Goal: Information Seeking & Learning: Find specific fact

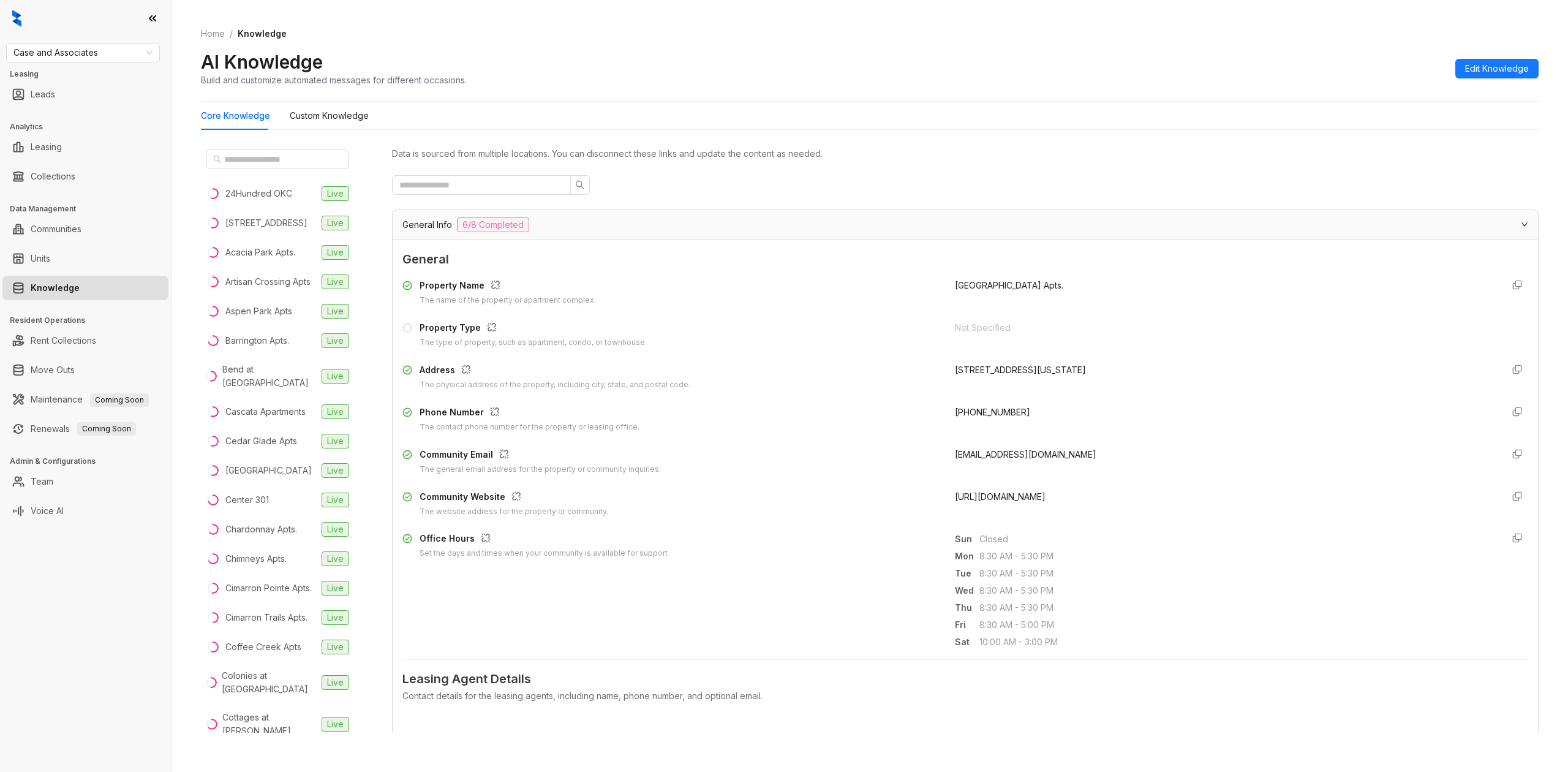
scroll to position [2466, 0]
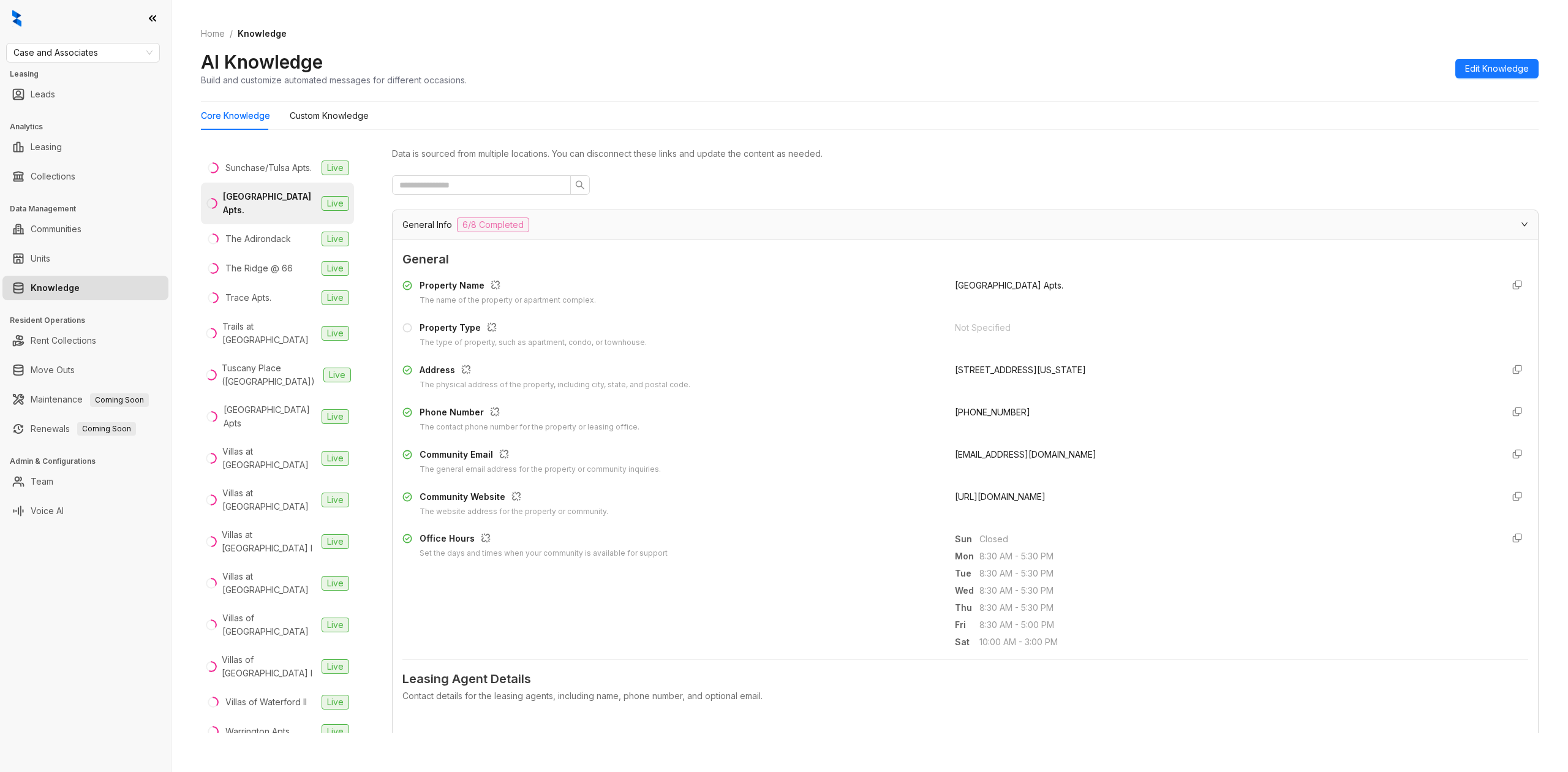
drag, startPoint x: 1182, startPoint y: 495, endPoint x: 939, endPoint y: 501, distance: 243.1
click at [939, 501] on div "Community Website The website address for the property or community. [URL][DOMA…" at bounding box center [965, 504] width 1126 height 28
copy span "[URL][DOMAIN_NAME]"
click at [277, 174] on div "Sunchase/Tulsa Apts." at bounding box center [268, 167] width 87 height 13
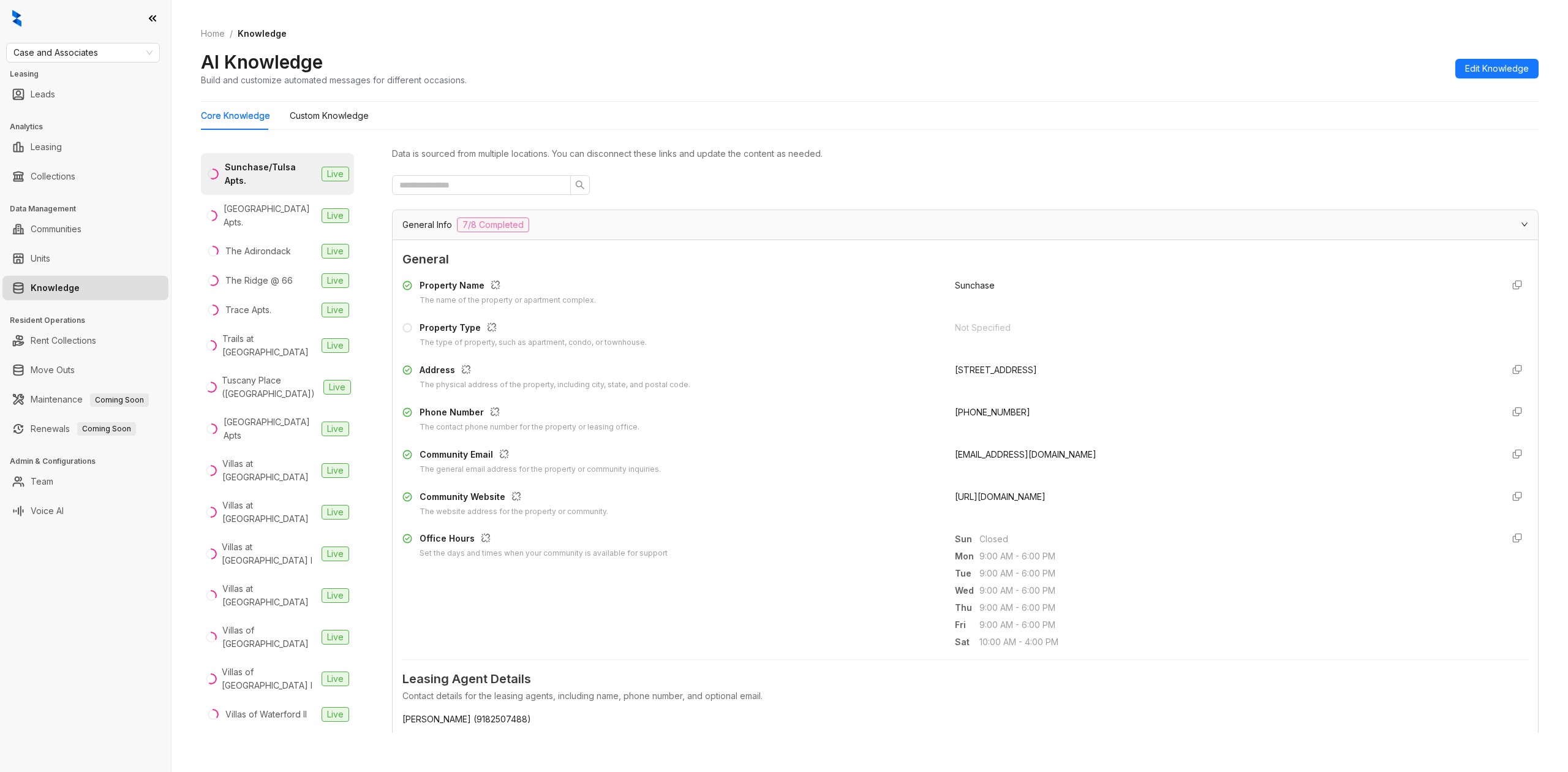
drag, startPoint x: 1175, startPoint y: 500, endPoint x: 930, endPoint y: 496, distance: 245.0
click at [930, 496] on div "Community Website The website address for the property or community. [URL][DOMA…" at bounding box center [965, 504] width 1126 height 28
copy div "The website address for the property or community. [URL][DOMAIN_NAME]"
click at [937, 496] on div "Community Website The website address for the property or community. [URL][DOMA…" at bounding box center [965, 504] width 1126 height 28
drag, startPoint x: 941, startPoint y: 499, endPoint x: 1190, endPoint y: 513, distance: 249.4
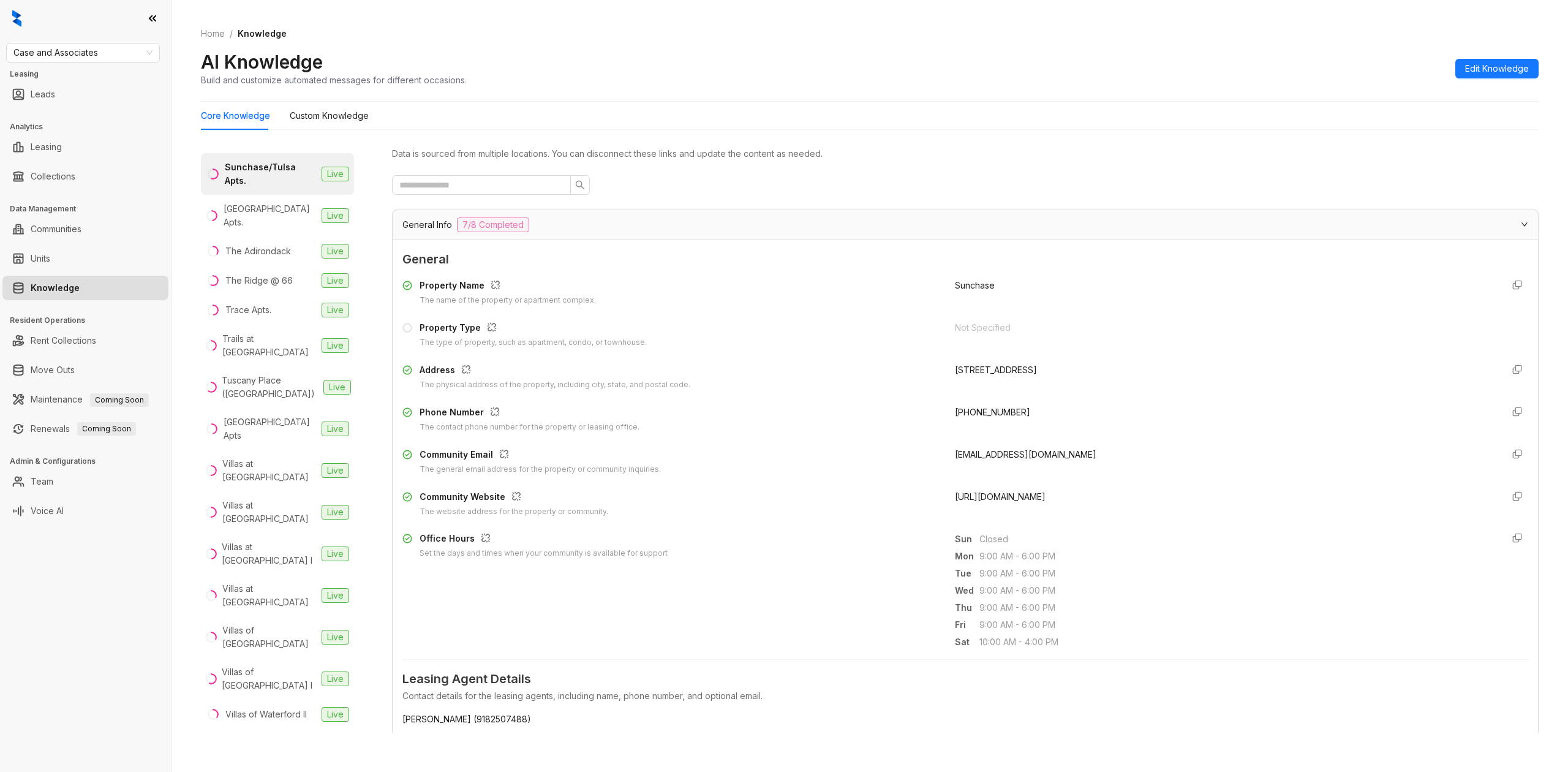
click at [1190, 513] on div "Community Website The website address for the property or community. [URL][DOMA…" at bounding box center [965, 504] width 1126 height 28
copy span "[URL][DOMAIN_NAME]"
click at [261, 104] on div "Summerfield Place Apts." at bounding box center [270, 90] width 92 height 27
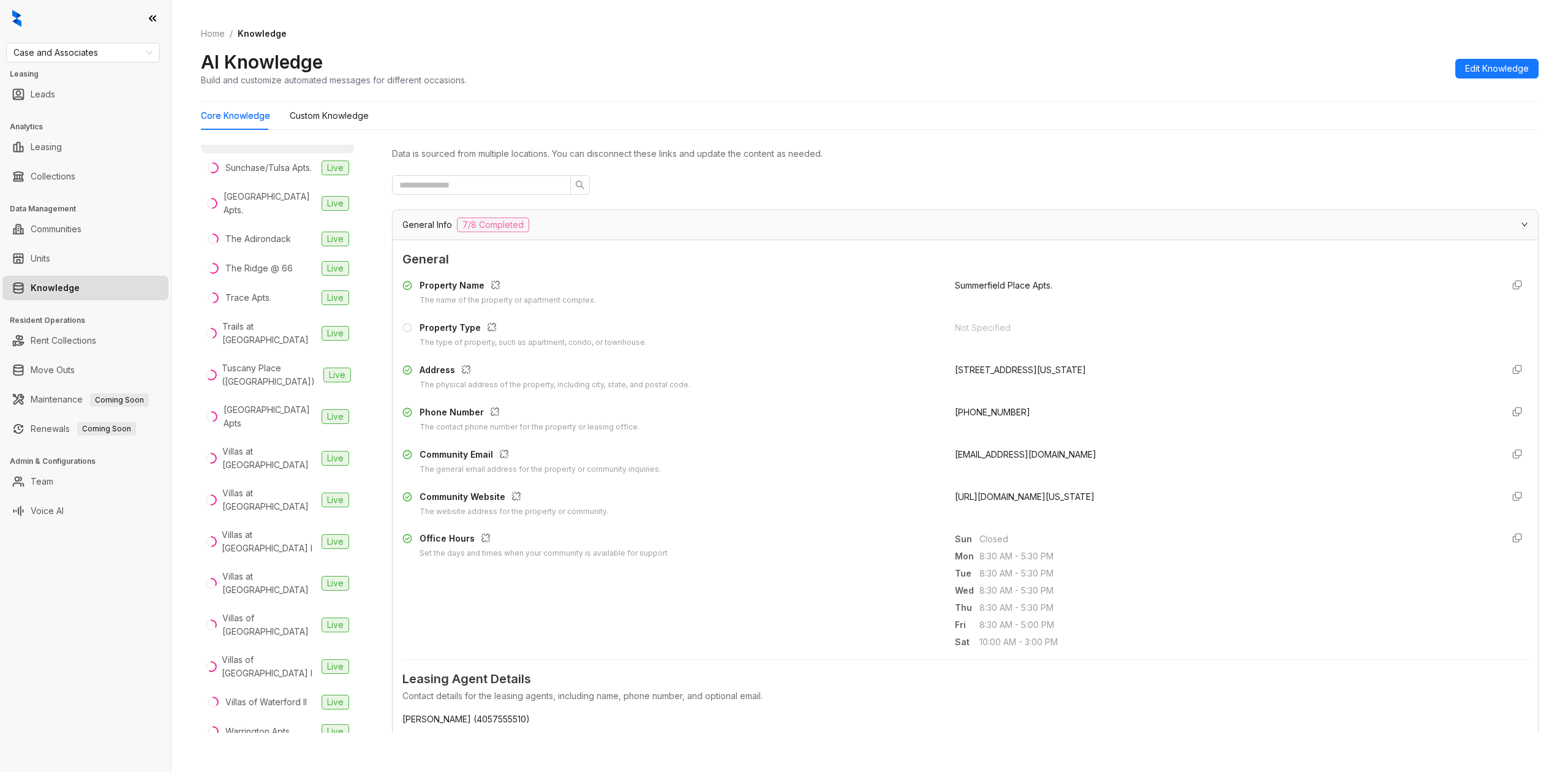
click at [254, 146] on div "Sunchase/Ridgeland Apts." at bounding box center [270, 132] width 93 height 27
drag, startPoint x: 1140, startPoint y: 500, endPoint x: 939, endPoint y: 503, distance: 201.0
click at [939, 503] on div "Community Website The website address for the property or community. [URL][DOMA…" at bounding box center [965, 504] width 1126 height 28
copy span "[URL][DOMAIN_NAME]"
click at [271, 174] on div "Sunchase/Tulsa Apts." at bounding box center [268, 167] width 87 height 13
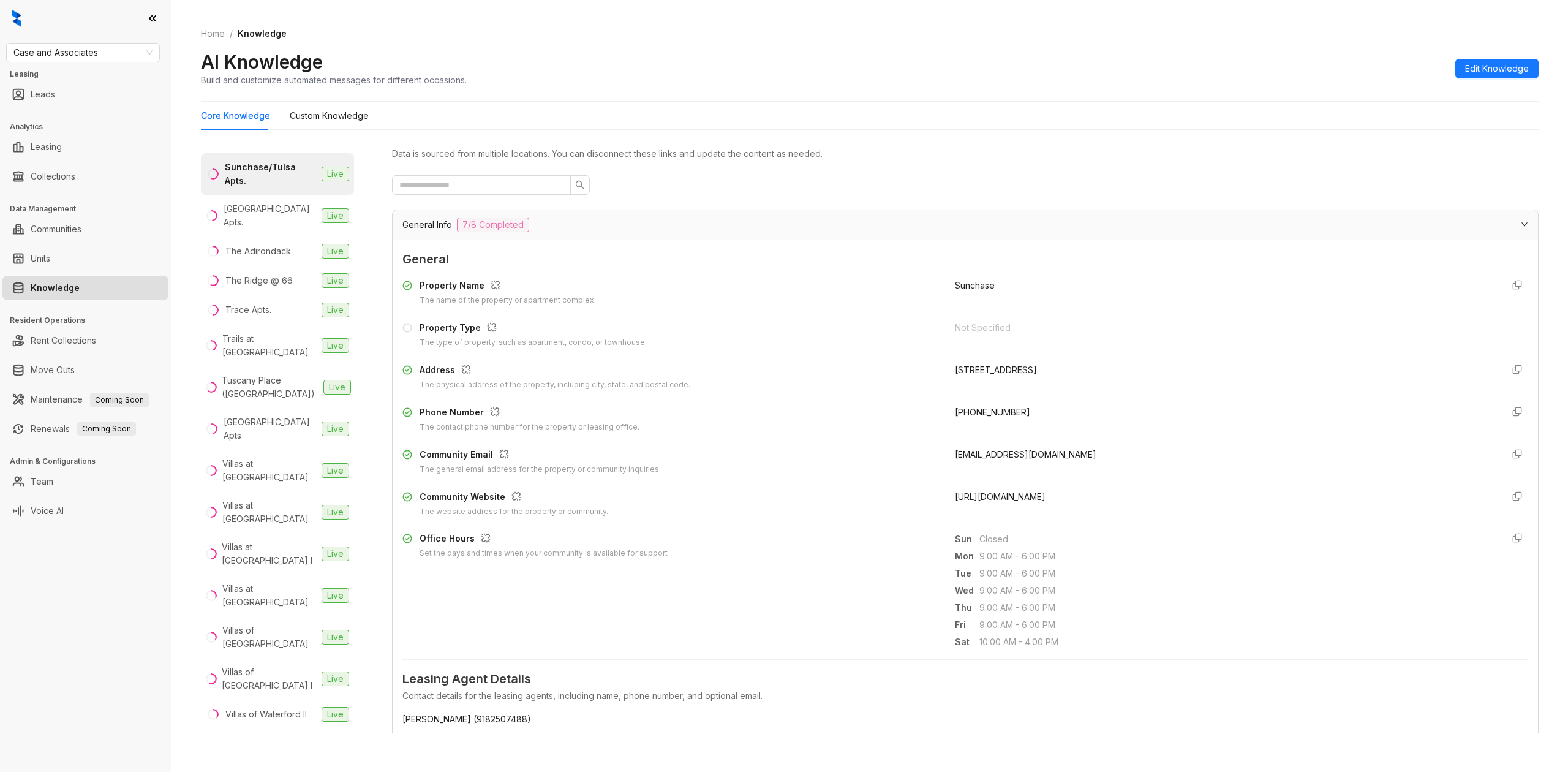
drag, startPoint x: 1177, startPoint y: 498, endPoint x: 944, endPoint y: 493, distance: 233.1
click at [955, 493] on span "[URL][DOMAIN_NAME]" at bounding box center [1000, 496] width 90 height 11
copy span "[URL][DOMAIN_NAME]"
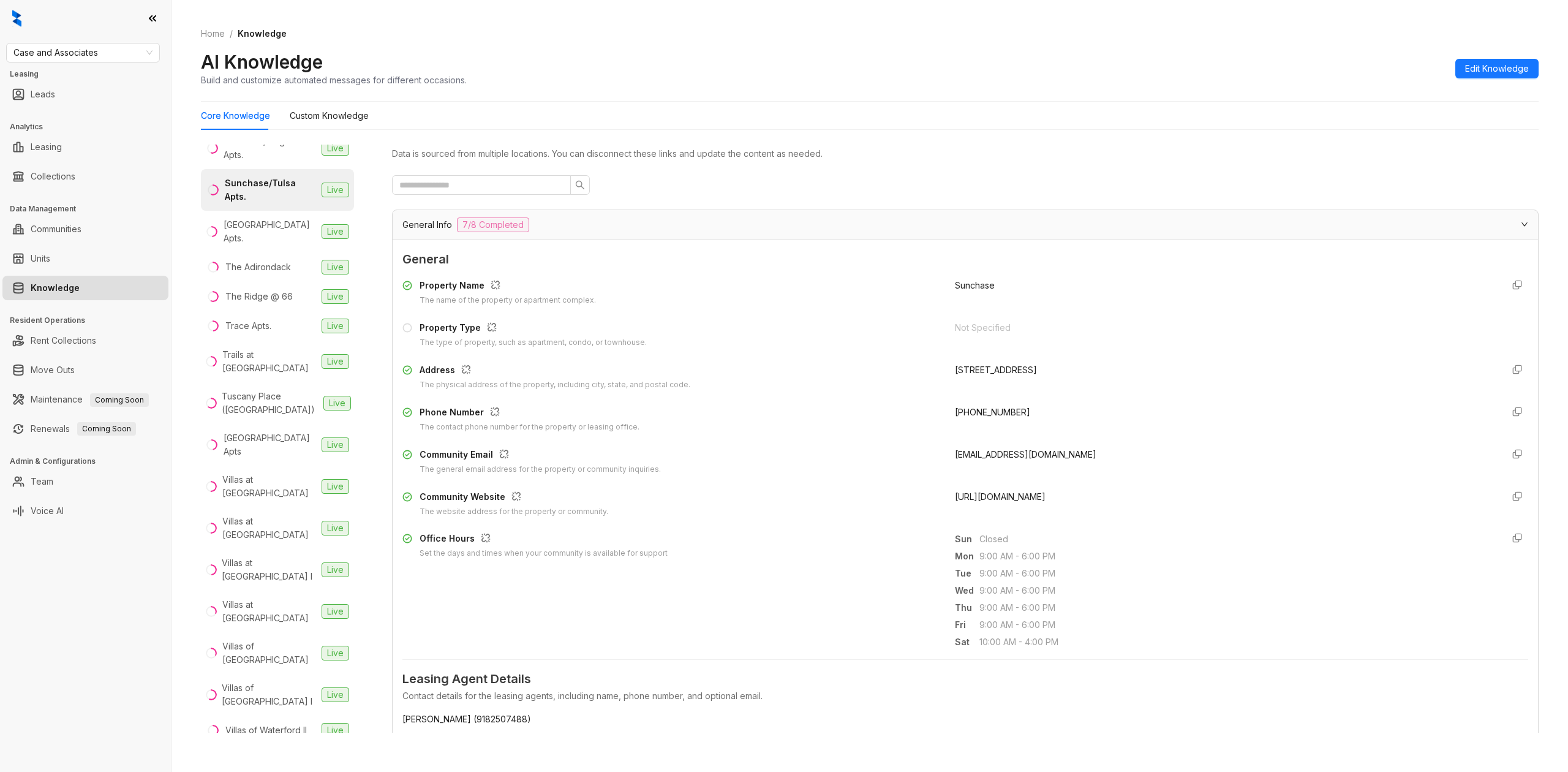
scroll to position [2875, 0]
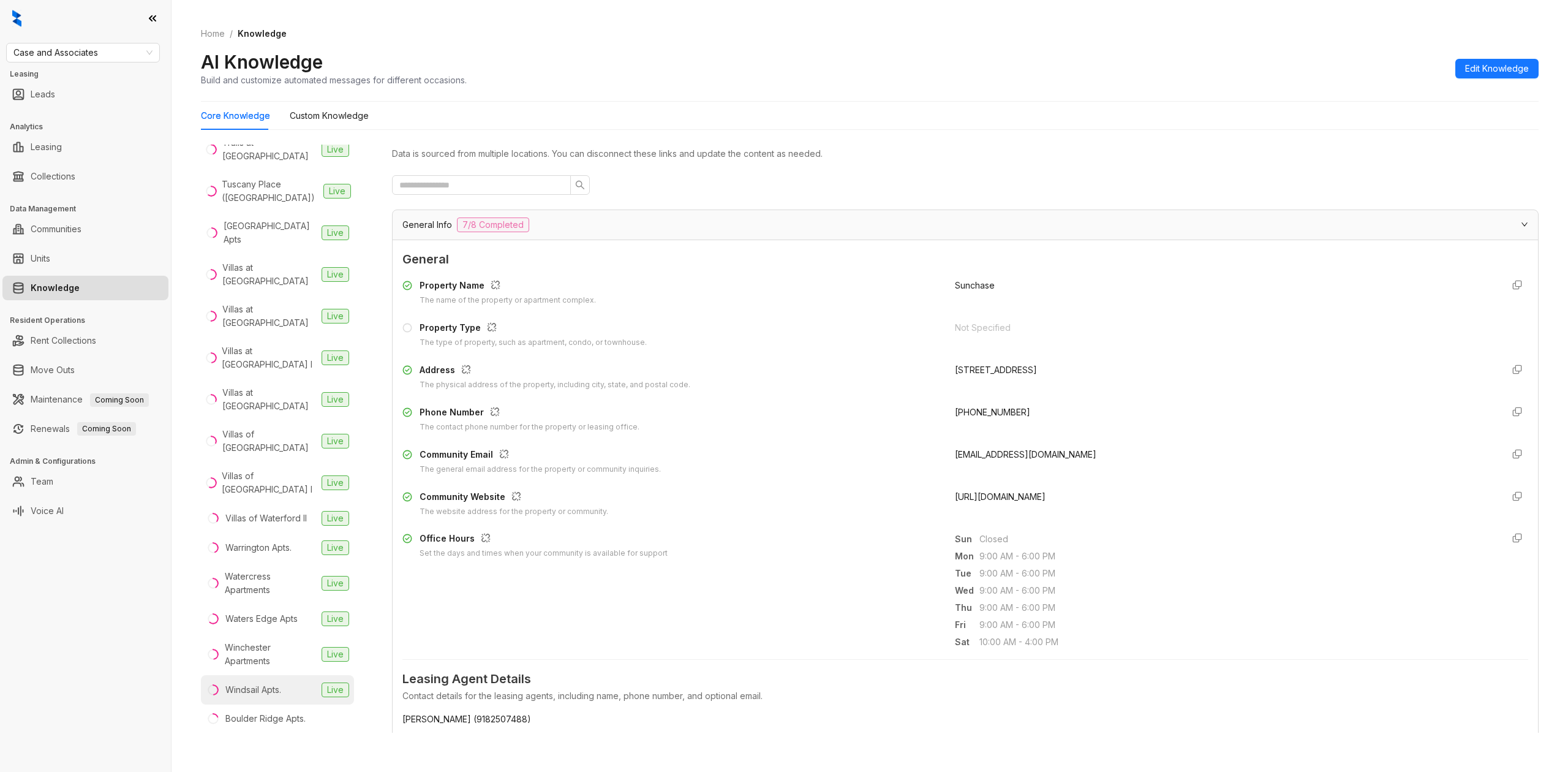
click at [275, 689] on div "Windsail Apts." at bounding box center [253, 690] width 55 height 13
drag, startPoint x: 1177, startPoint y: 497, endPoint x: 937, endPoint y: 501, distance: 240.0
click at [937, 501] on div "Community Website The website address for the property or community. https://ww…" at bounding box center [965, 504] width 1126 height 28
copy span "https://www.caseusa.com/apartments/ok/tulsa/windsail/"
click at [261, 617] on div "Waters Edge Apts" at bounding box center [261, 618] width 72 height 13
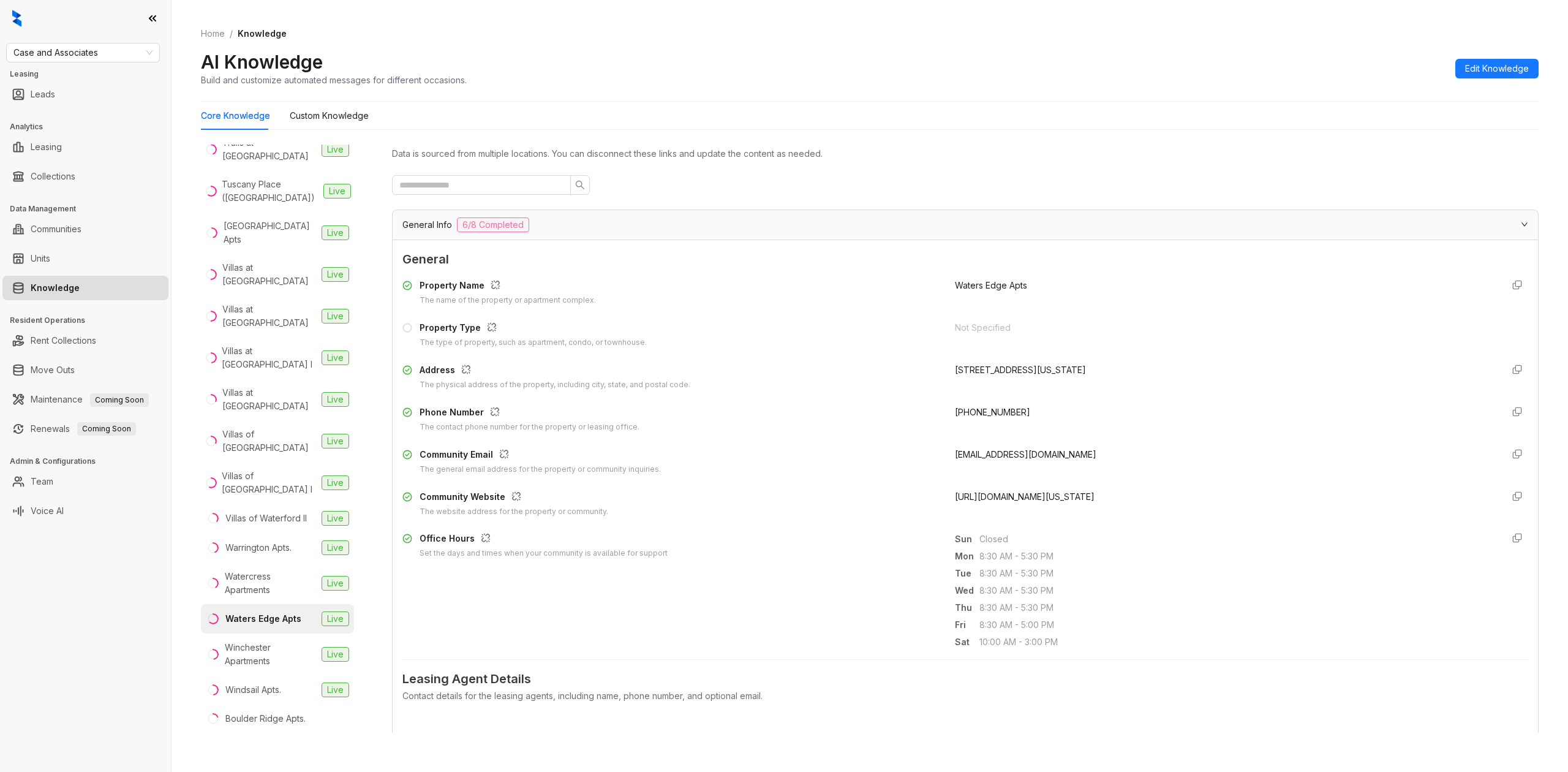
drag, startPoint x: 941, startPoint y: 498, endPoint x: 1240, endPoint y: 513, distance: 299.4
click at [1240, 513] on div "Community Website The website address for the property or community. https://ww…" at bounding box center [965, 504] width 1126 height 28
copy span "https://www.caseusa.com/apartments/ok/oklahoma-city/waters-edge/"
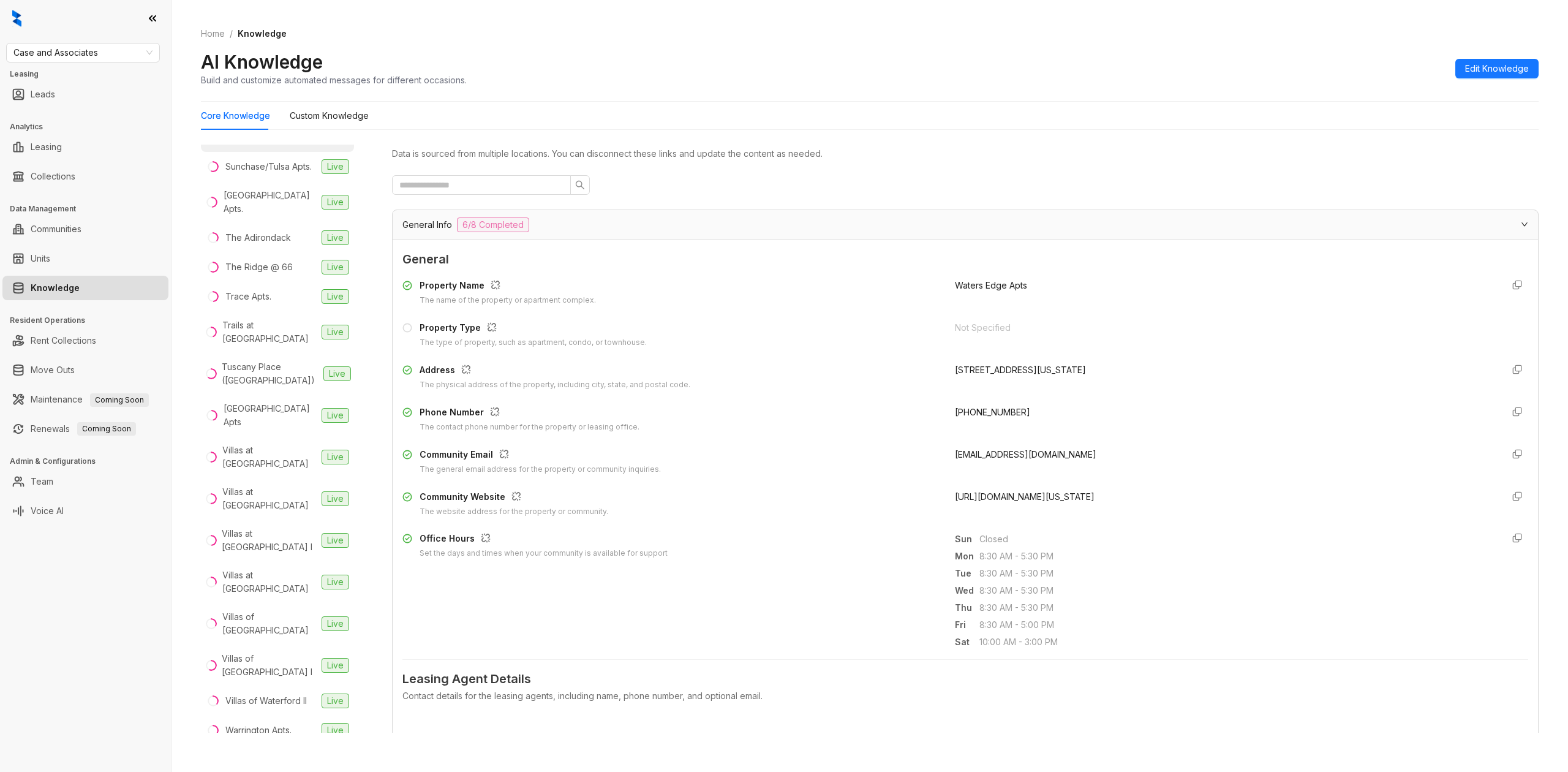
scroll to position [2466, 0]
click at [259, 32] on div "[GEOGRAPHIC_DATA]" at bounding box center [268, 25] width 87 height 13
drag, startPoint x: 1273, startPoint y: 494, endPoint x: 941, endPoint y: 504, distance: 332.2
click at [941, 504] on div "Community Website The website address for the property or community. https://ww…" at bounding box center [965, 504] width 1126 height 28
copy span "https://www.caseusa.com/apartments/ok/oklahoma-city/stonehorse-crossing/"
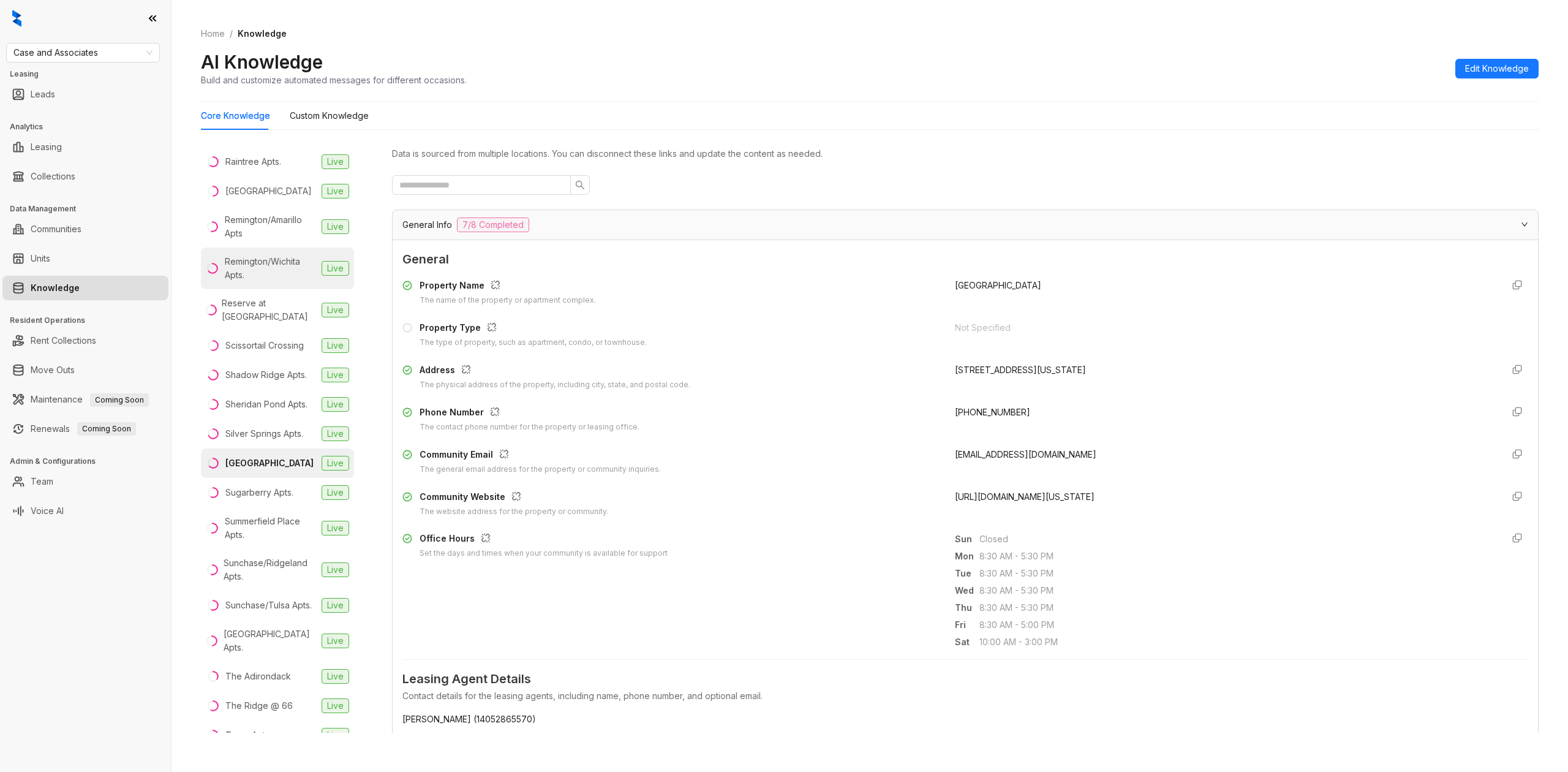
scroll to position [1977, 0]
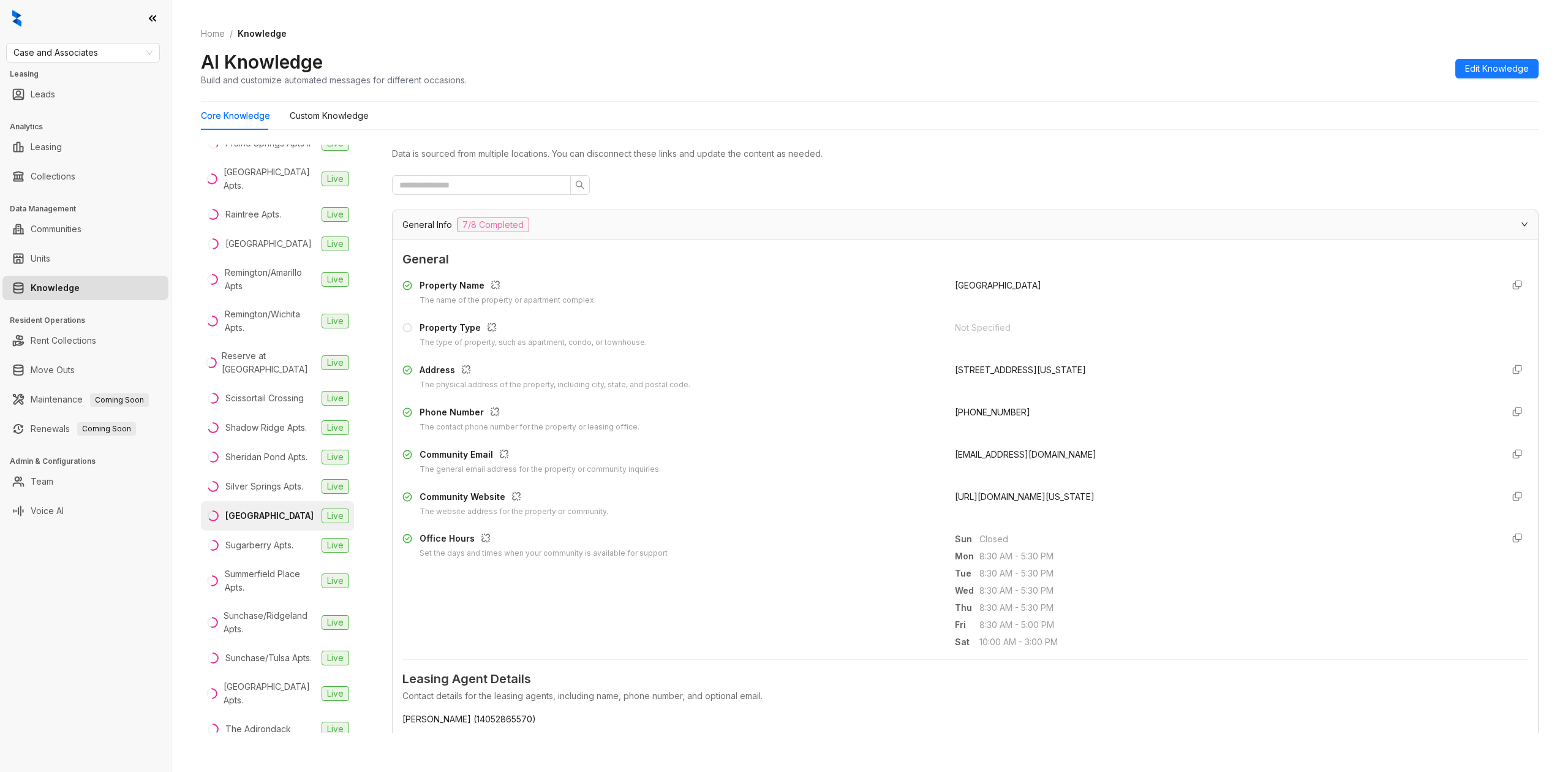
click at [261, 122] on div "[GEOGRAPHIC_DATA] Apartments" at bounding box center [269, 107] width 95 height 27
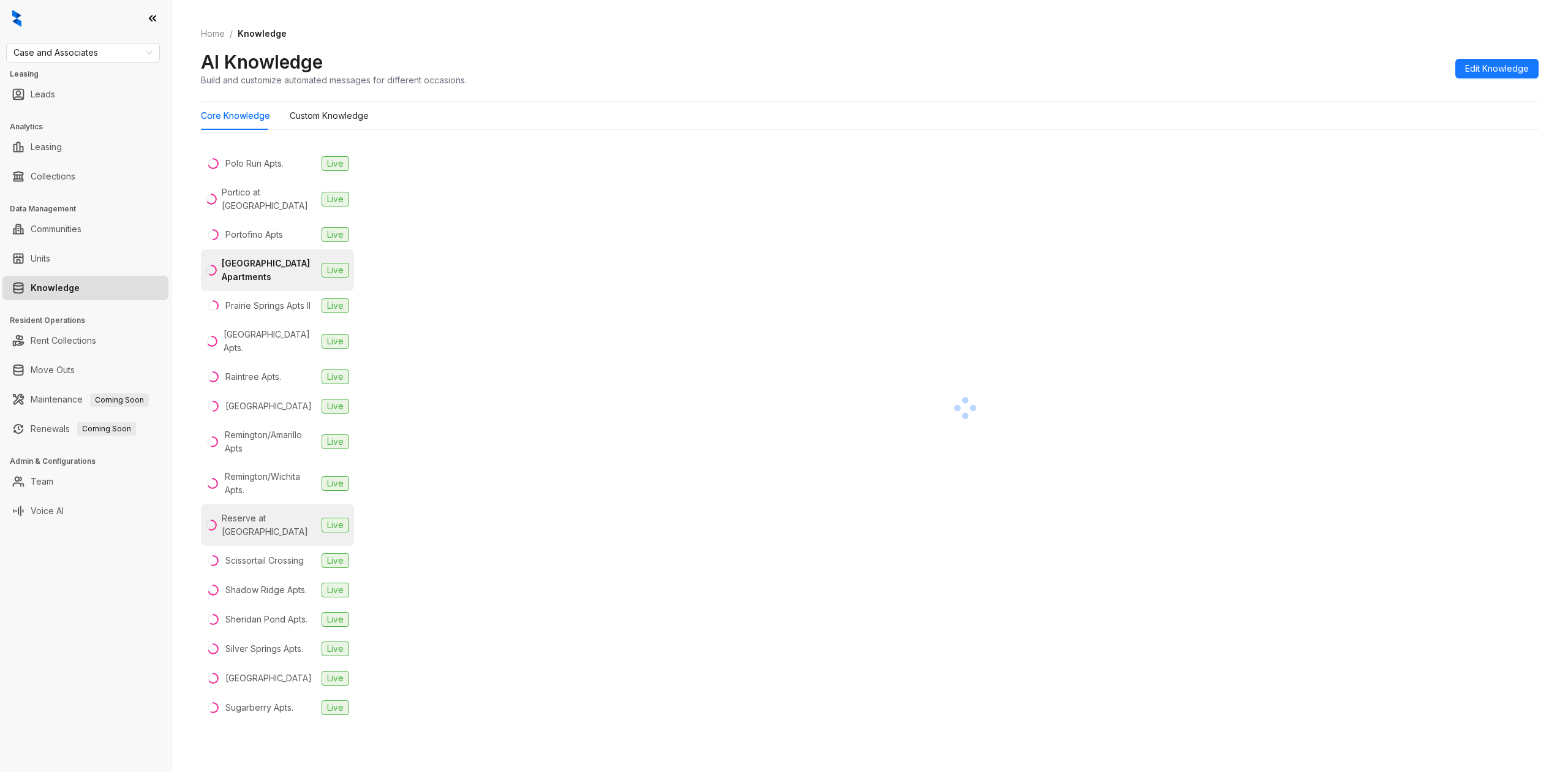
scroll to position [1813, 0]
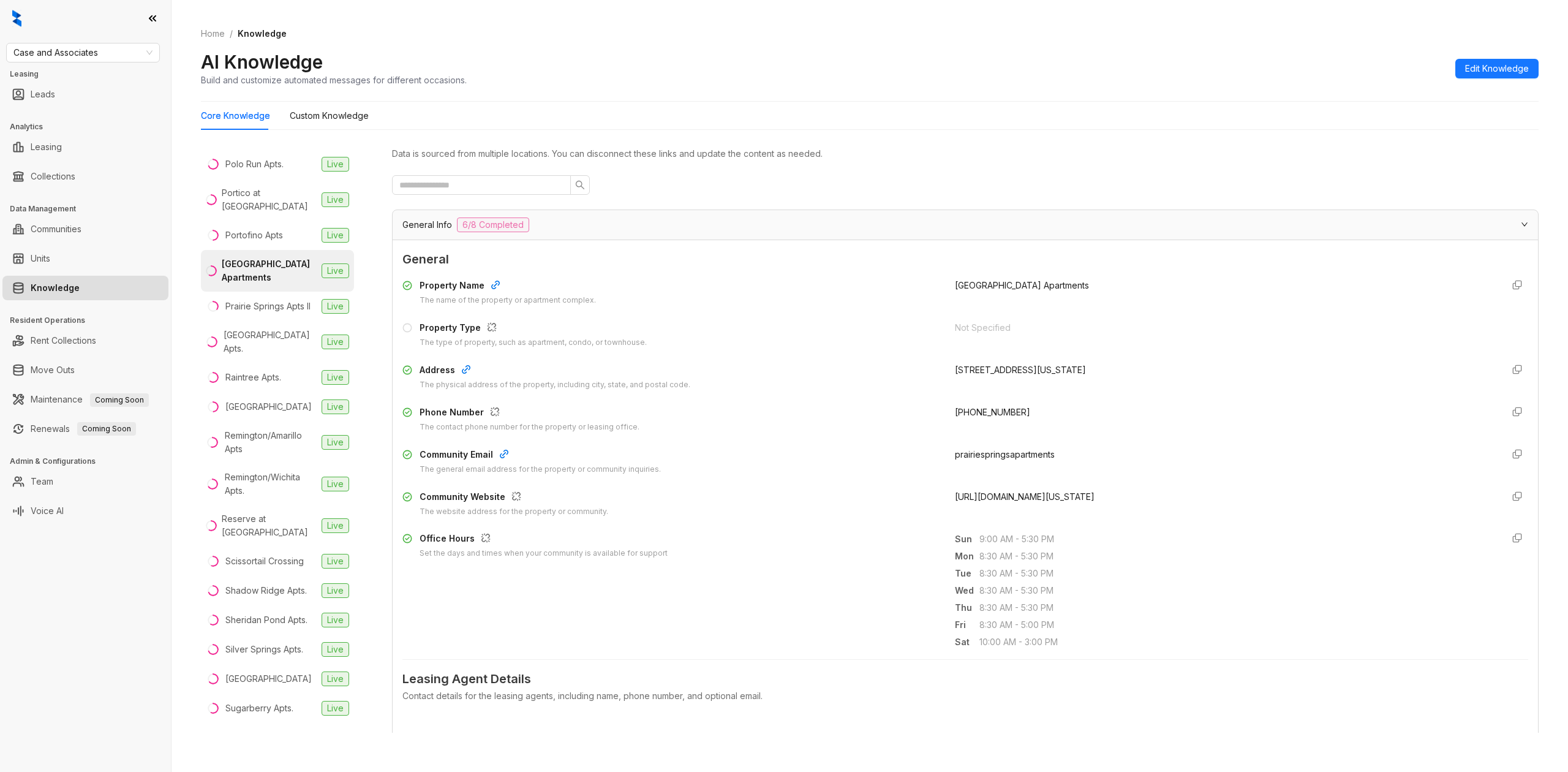
drag, startPoint x: 1239, startPoint y: 499, endPoint x: 941, endPoint y: 510, distance: 298.2
click at [941, 510] on div "Community Website The website address for the property or community. https://ww…" at bounding box center [965, 504] width 1126 height 28
copy span "https://www.caseusa.com/apartments/ok/oklahoma-city/prairie-springs/"
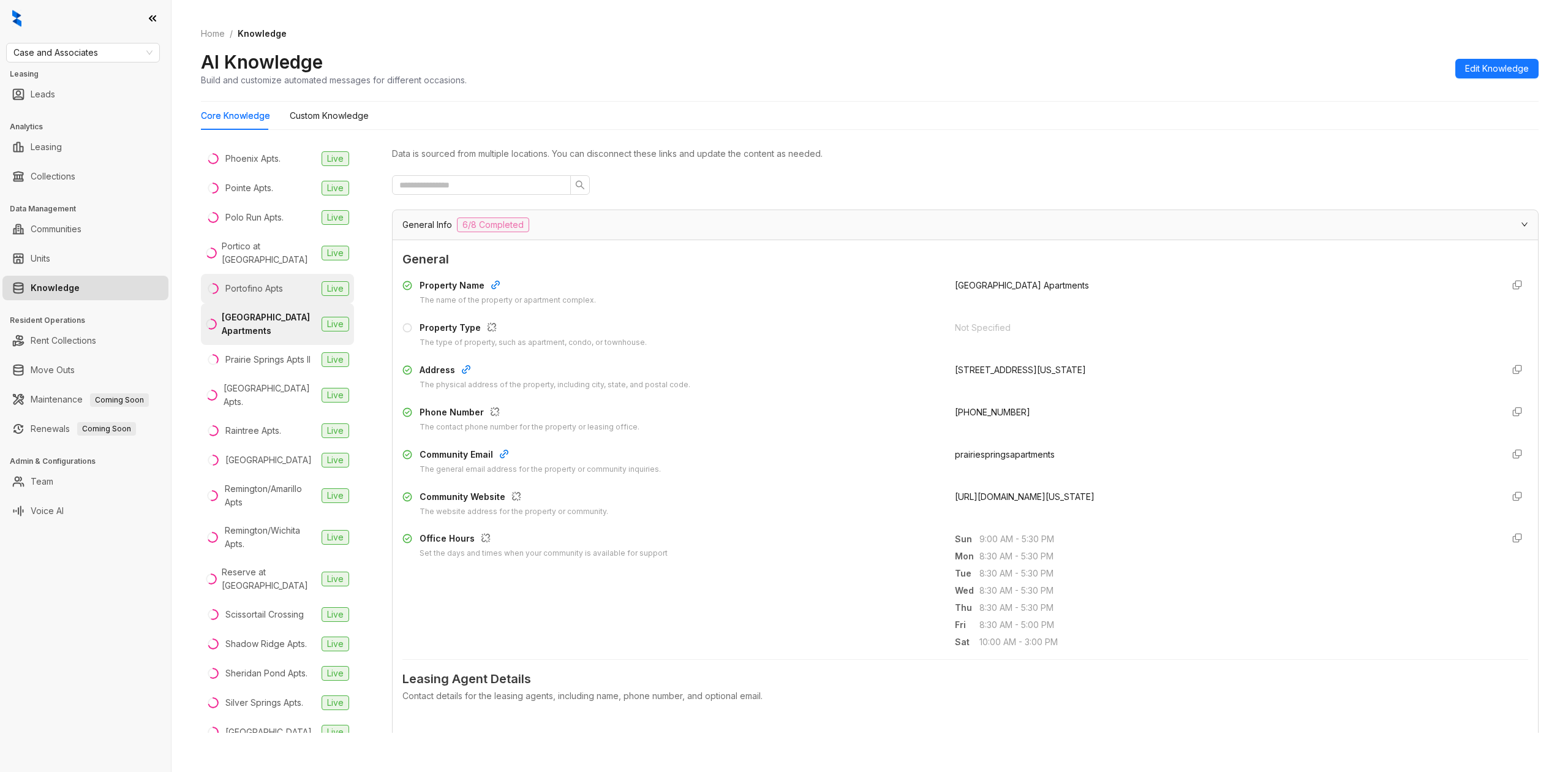
scroll to position [1732, 0]
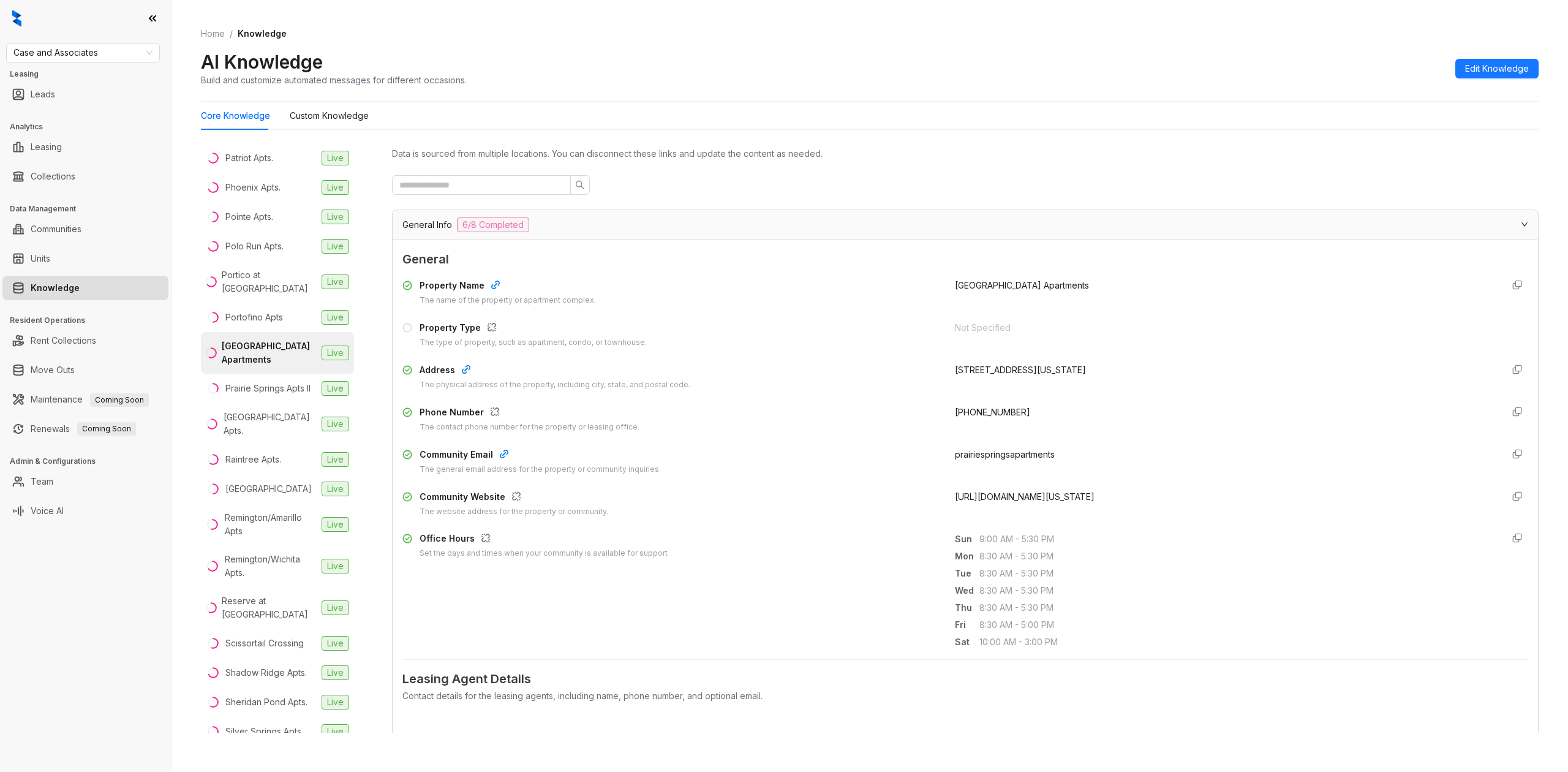
click at [268, 136] on div "Park at [GEOGRAPHIC_DATA]." at bounding box center [269, 123] width 94 height 27
drag, startPoint x: 941, startPoint y: 496, endPoint x: 1167, endPoint y: 514, distance: 226.7
click at [1167, 514] on div "Community Website The website address for the property or community. http://www…" at bounding box center [965, 504] width 1126 height 28
copy span "http://www.parkatwestpointeapartmentsyukon.com/"
click at [253, 94] on div "Park at [GEOGRAPHIC_DATA]" at bounding box center [269, 81] width 94 height 27
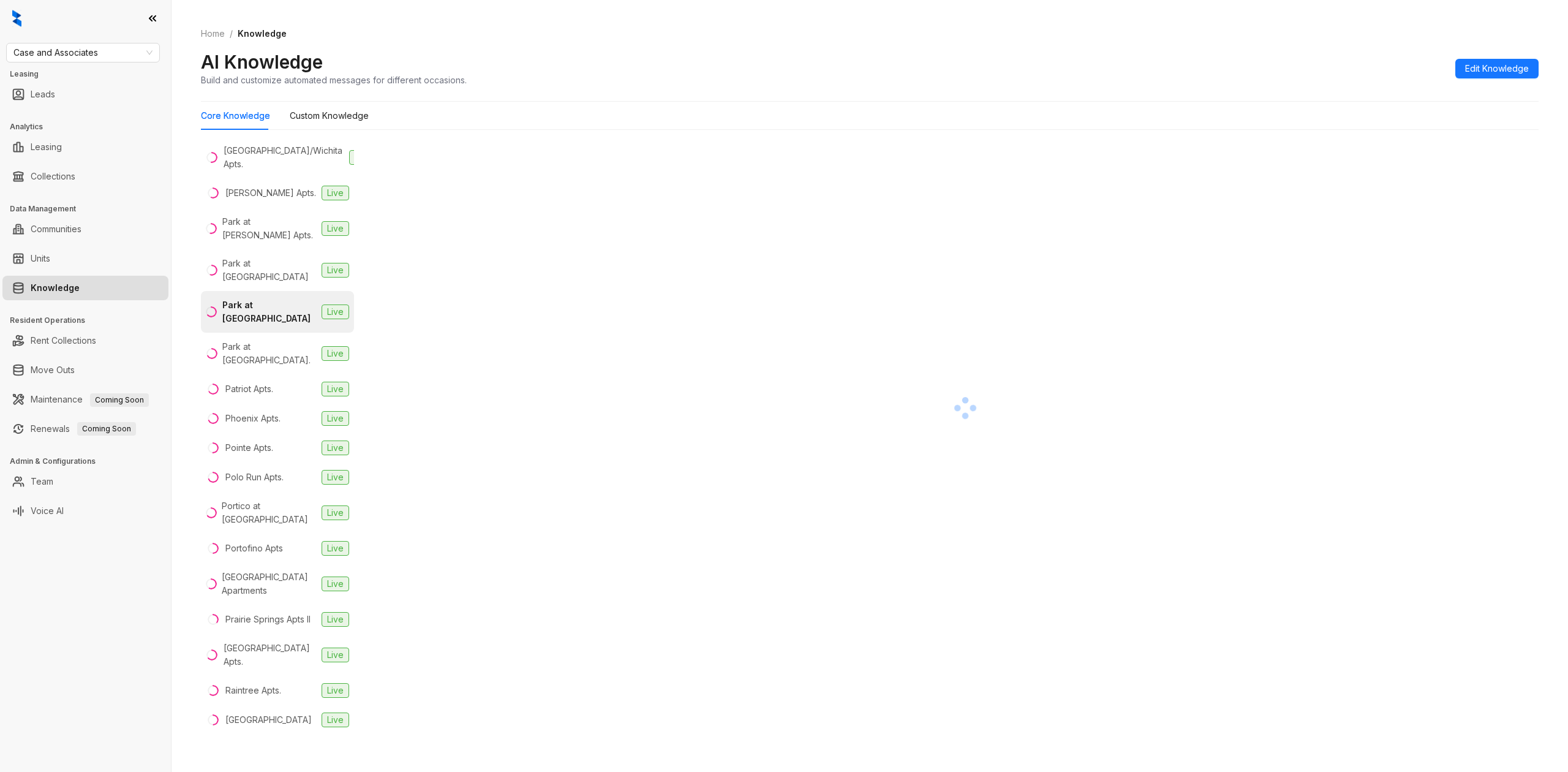
scroll to position [1487, 0]
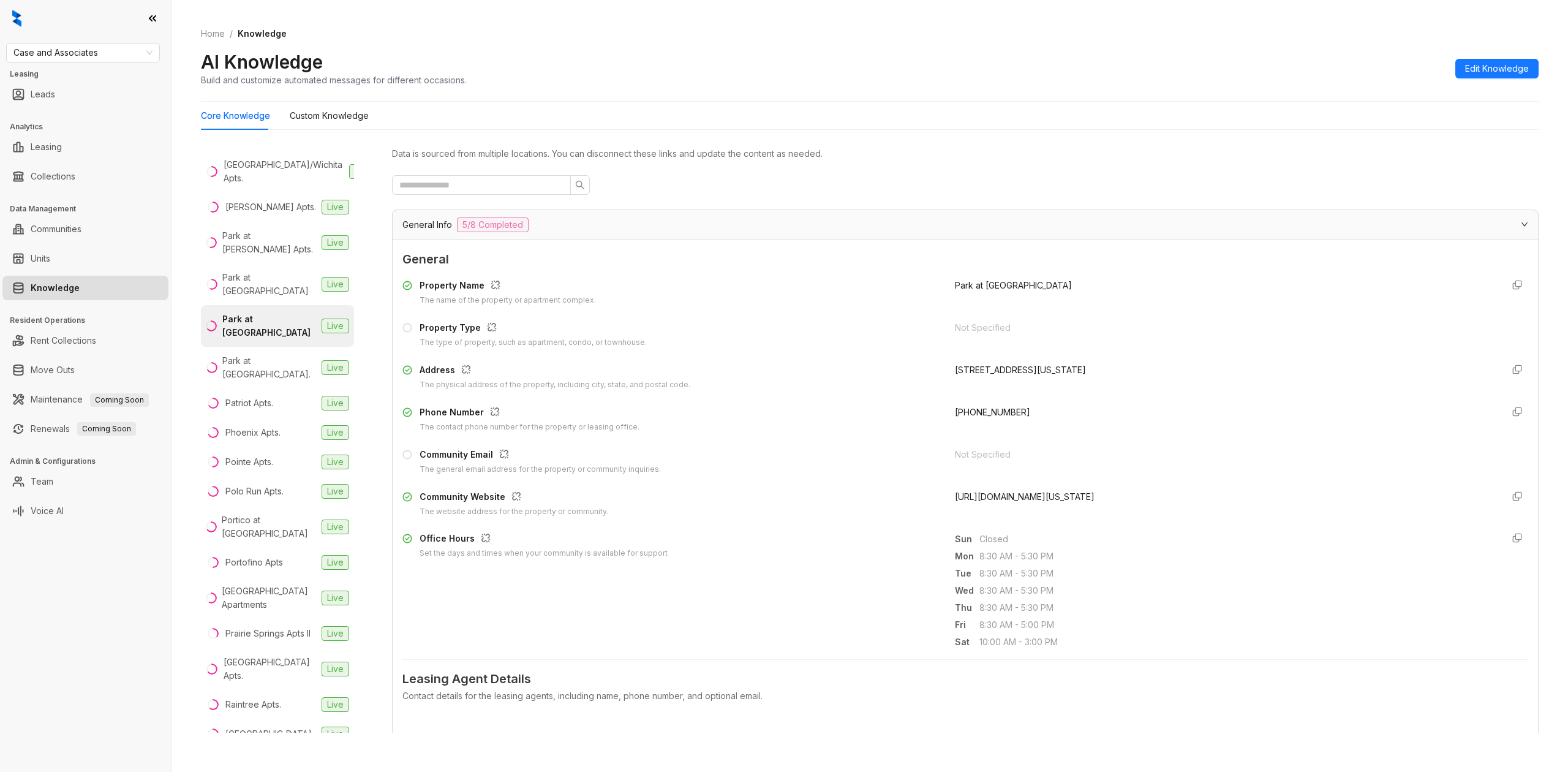
drag, startPoint x: 1245, startPoint y: 498, endPoint x: 937, endPoint y: 500, distance: 308.0
click at [937, 500] on div "Community Website The website address for the property or community. https://ww…" at bounding box center [965, 504] width 1126 height 28
copy span "https://www.caseusa.com/apartments/ok/oklahoma-city/park-at-tuscany/"
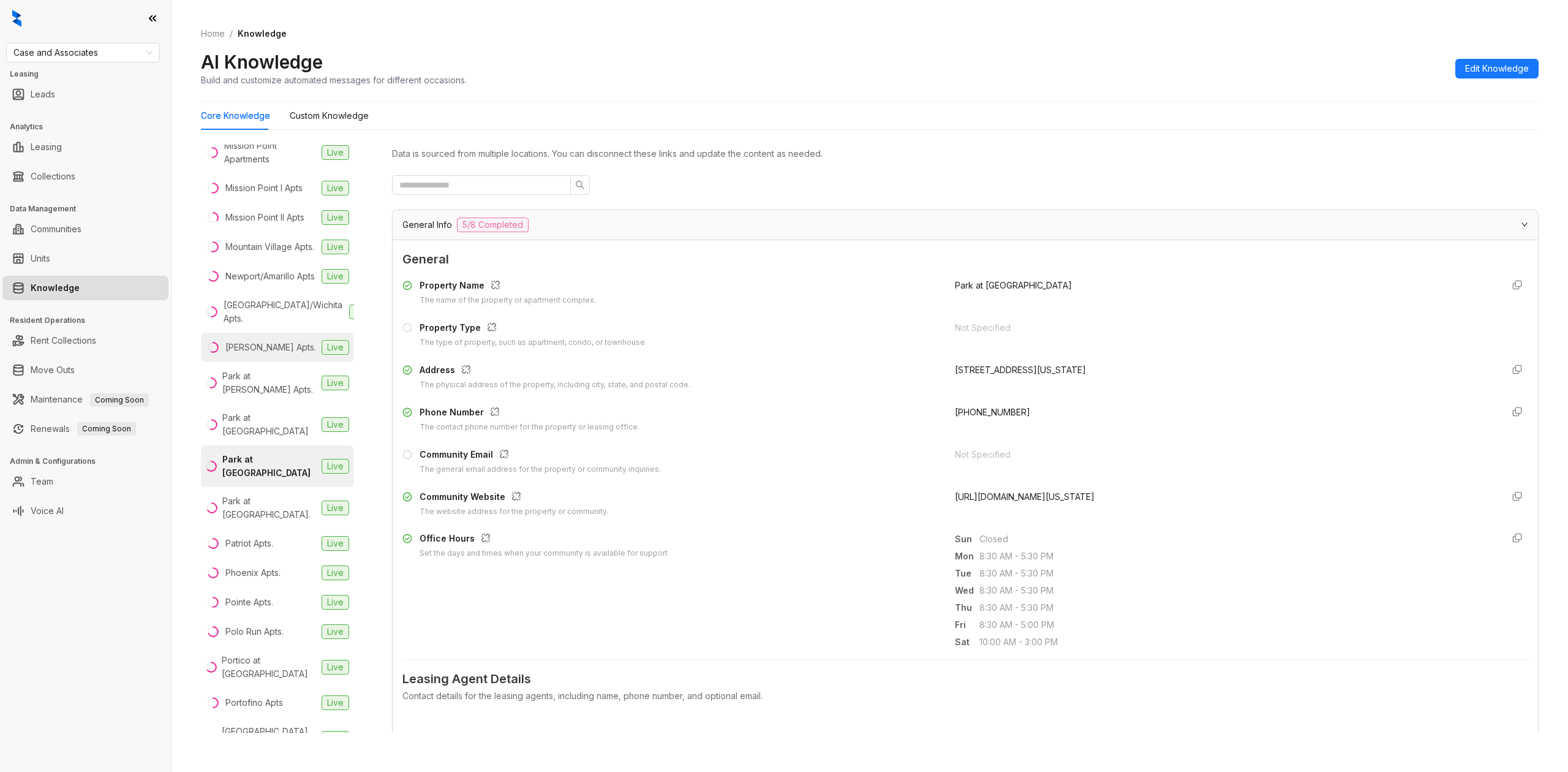
scroll to position [1323, 0]
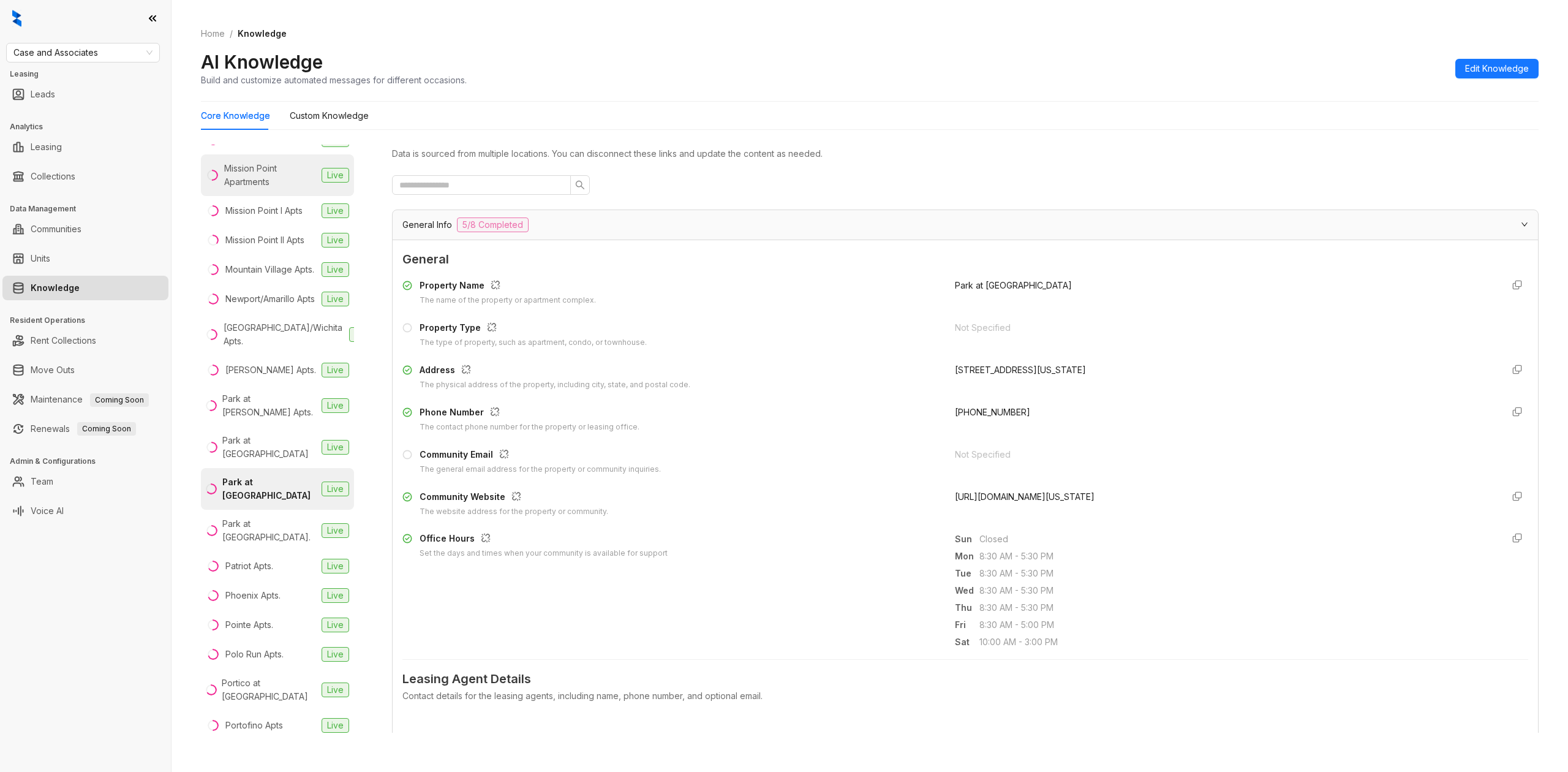
click at [269, 189] on div "Mission Point Apartments" at bounding box center [270, 175] width 92 height 27
drag, startPoint x: 1199, startPoint y: 491, endPoint x: 937, endPoint y: 493, distance: 262.0
click at [937, 493] on div "Community Website The website address for the property or community. https://ww…" at bounding box center [965, 504] width 1126 height 28
copy span "https://www.caseusa.com/apartments/ok/moore/mission-point/"
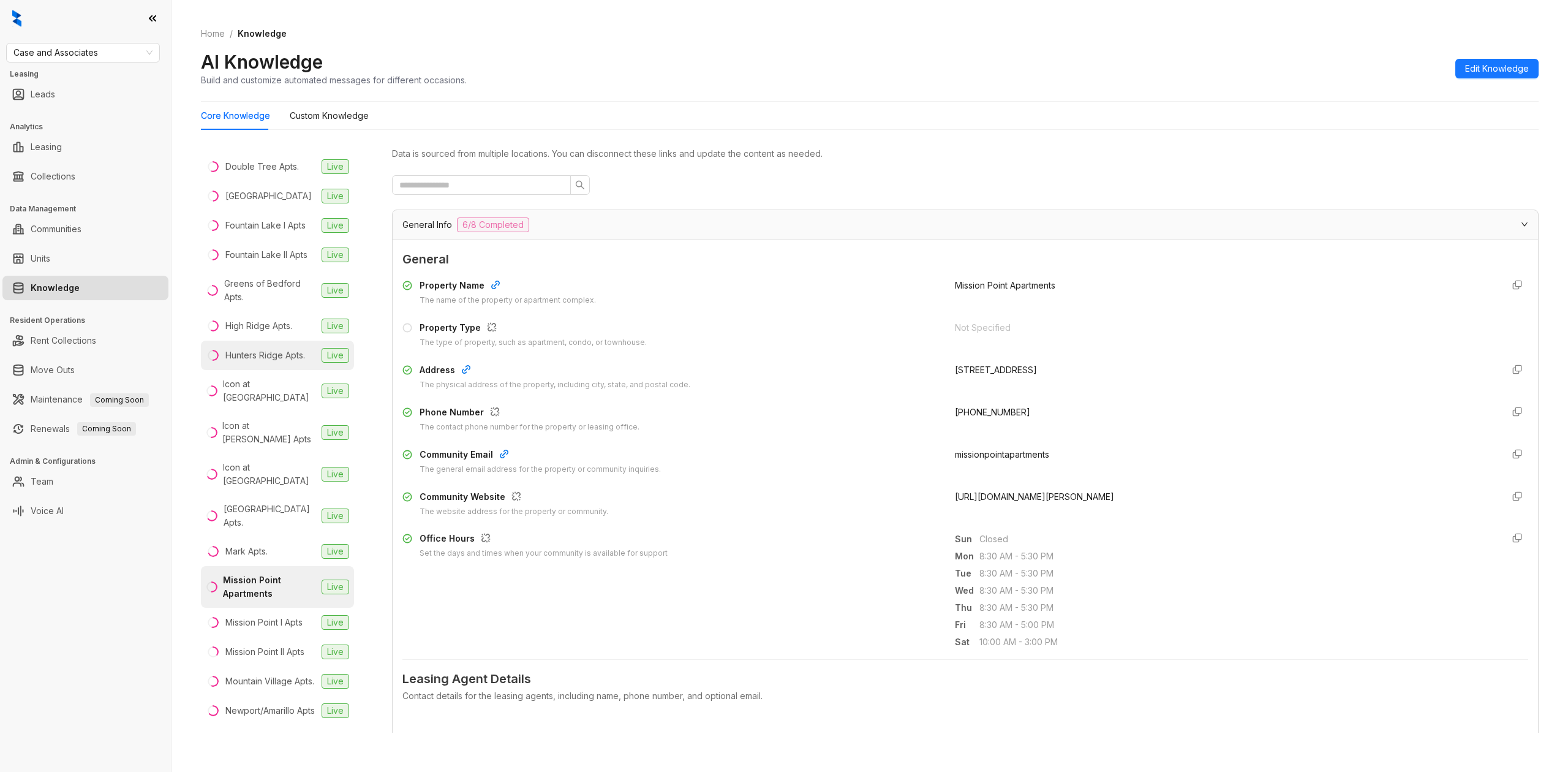
scroll to position [915, 0]
click at [258, 402] on div "Icon at [GEOGRAPHIC_DATA]" at bounding box center [269, 387] width 94 height 27
drag, startPoint x: 1142, startPoint y: 493, endPoint x: 944, endPoint y: 494, distance: 198.0
click at [955, 494] on div "http://www.iconatbrokenarrowapartments.com/" at bounding box center [1224, 504] width 538 height 28
copy span "http://www.iconatbrokenarrowapartments.com/"
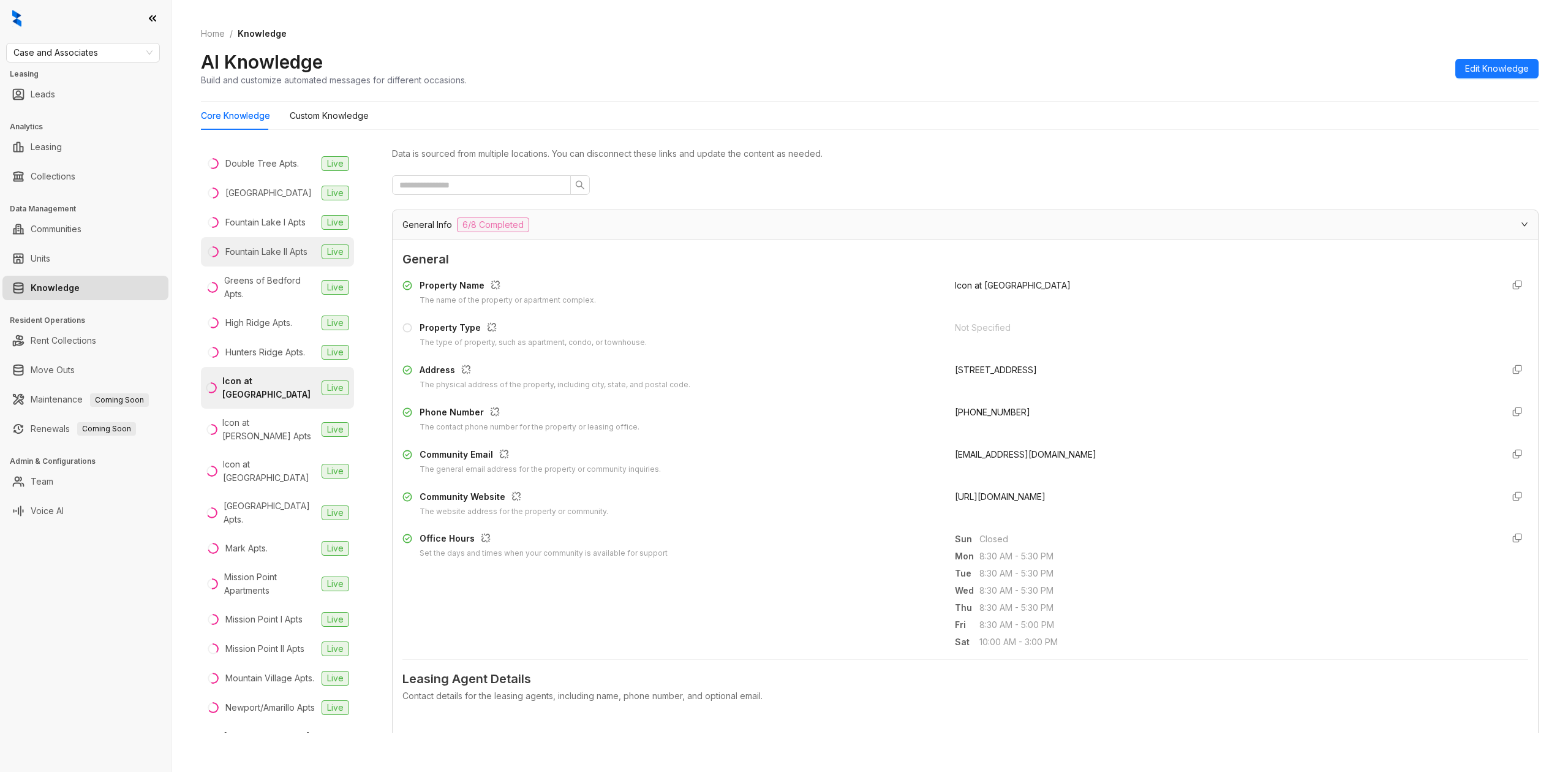
scroll to position [833, 0]
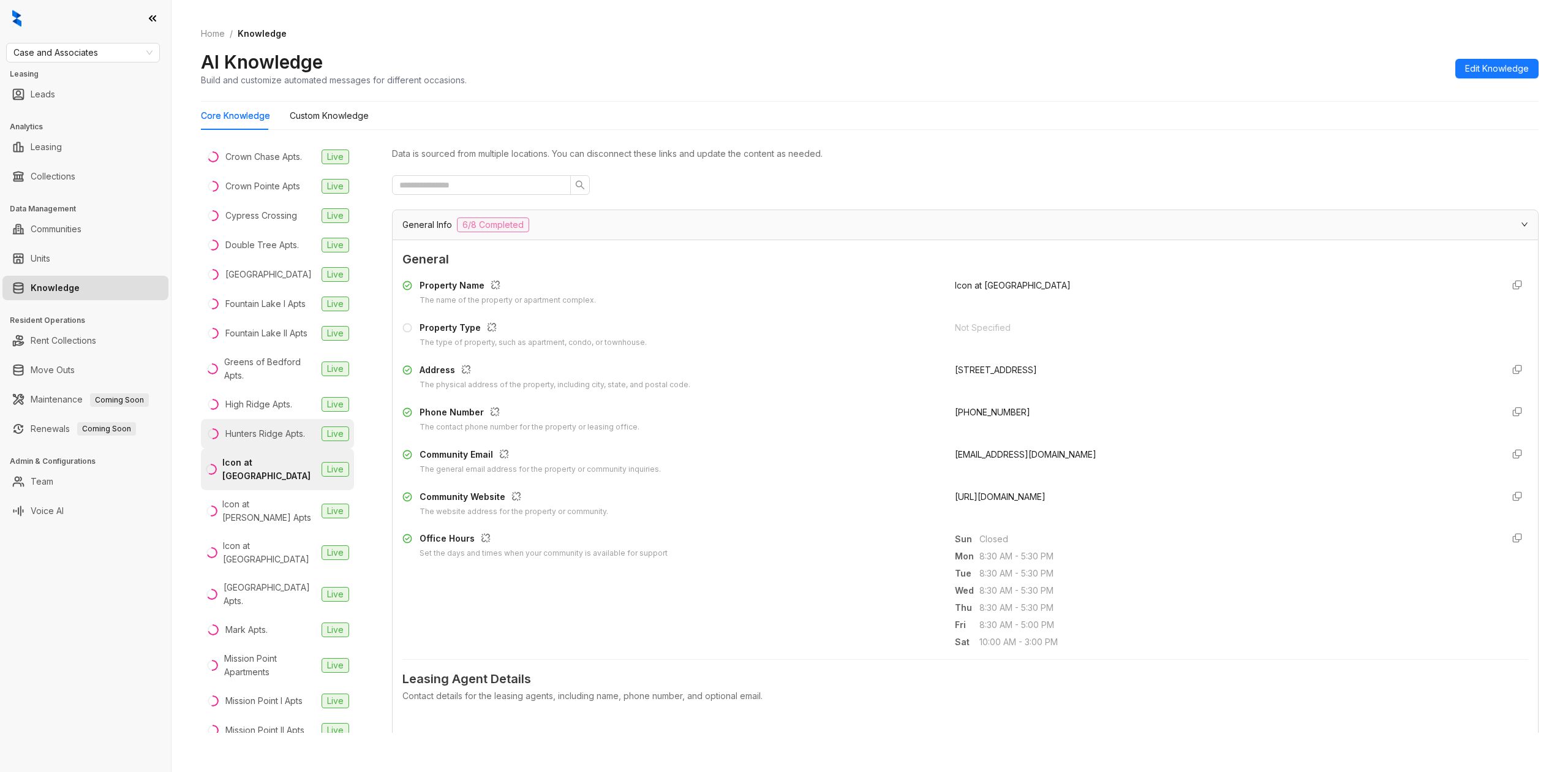
click at [268, 440] on div "Hunters Ridge Apts." at bounding box center [265, 433] width 80 height 13
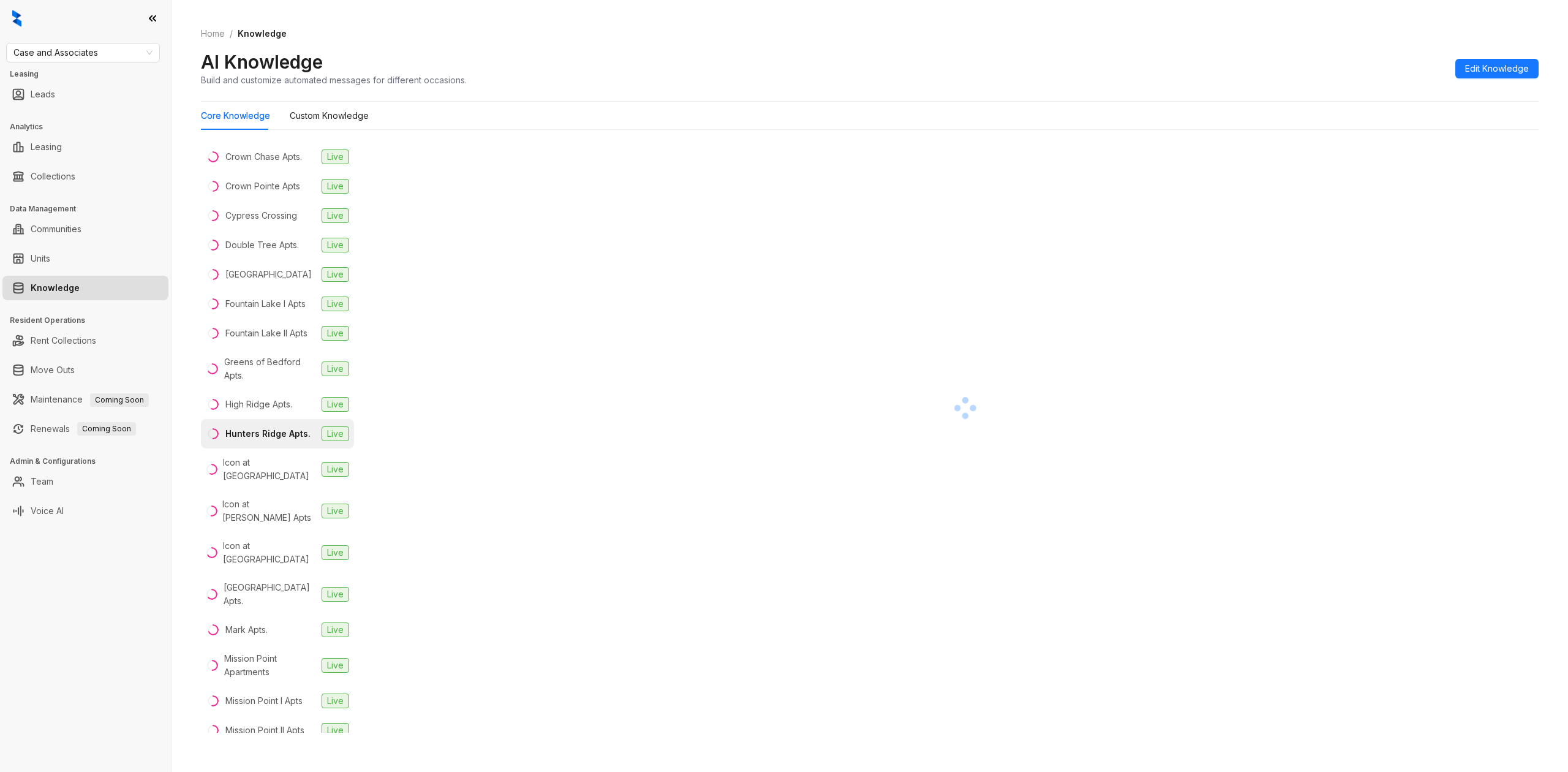
scroll to position [751, 0]
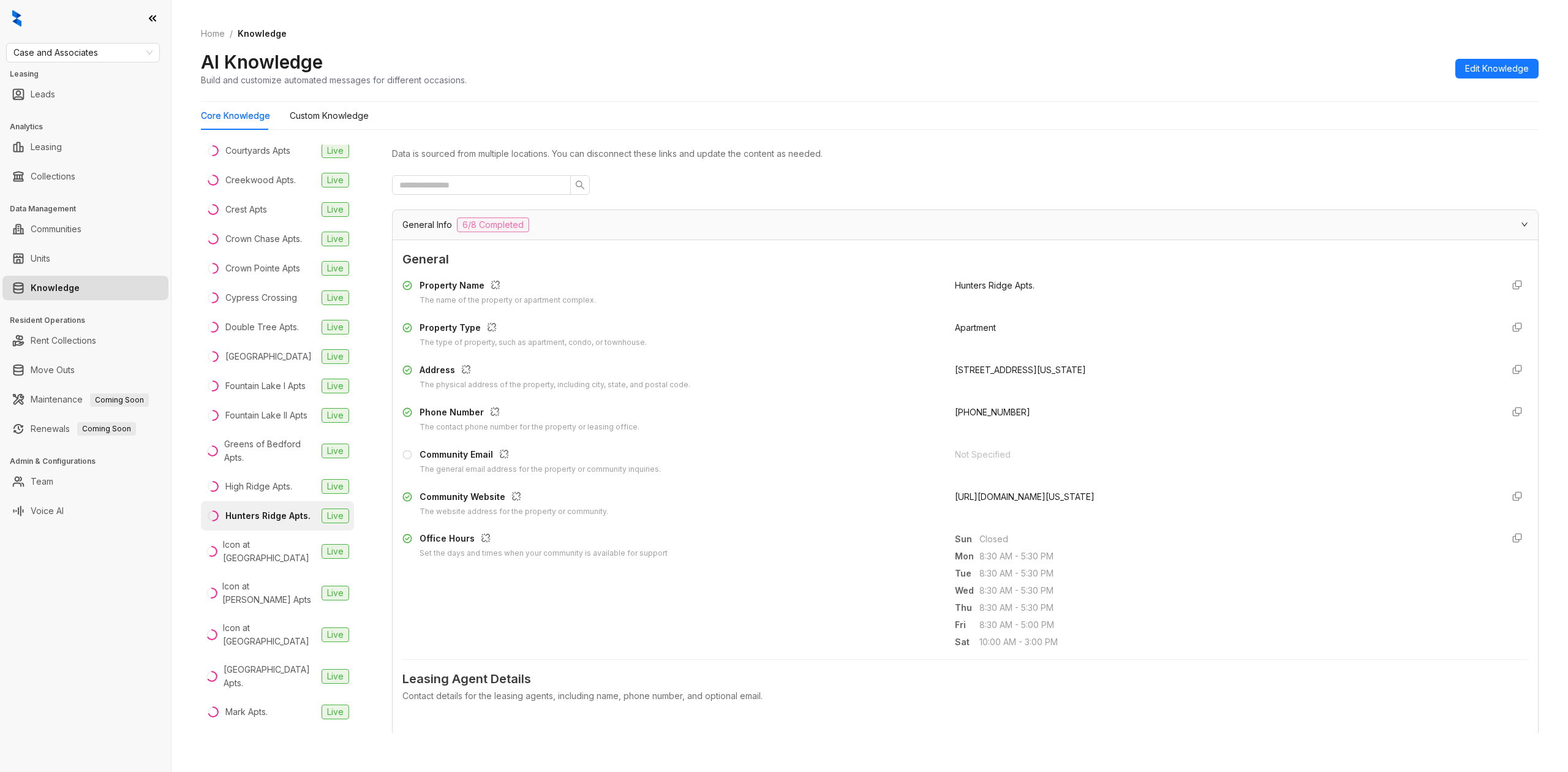
drag, startPoint x: 1243, startPoint y: 501, endPoint x: 940, endPoint y: 511, distance: 303.2
click at [940, 511] on div "Community Website The website address for the property or community. https://ww…" at bounding box center [965, 504] width 1126 height 28
copy span "https://www.caseusa.com/apartments/ok/oklahoma-city/hunters-ridge/"
click at [1253, 167] on div "Data is sourced from multiple locations. You can disconnect these links and upd…" at bounding box center [965, 439] width 1147 height 589
